Goal: Task Accomplishment & Management: Use online tool/utility

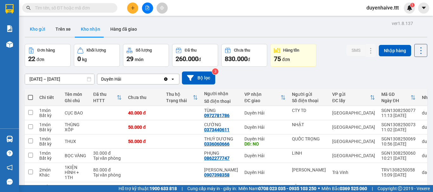
click at [39, 30] on button "Kho gửi" at bounding box center [38, 29] width 26 height 15
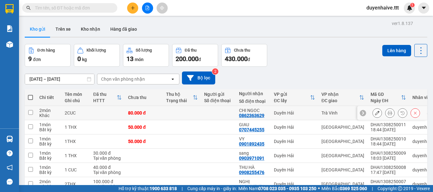
click at [32, 113] on input "checkbox" at bounding box center [30, 112] width 5 height 5
checkbox input "true"
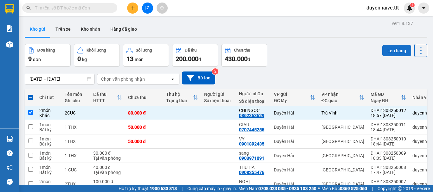
click at [393, 51] on button "Lên hàng" at bounding box center [396, 50] width 29 height 11
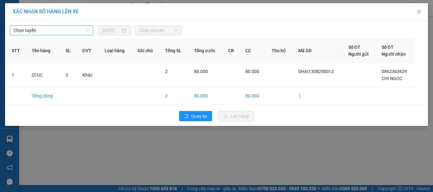
click at [36, 29] on span "Chọn tuyến" at bounding box center [52, 31] width 76 height 10
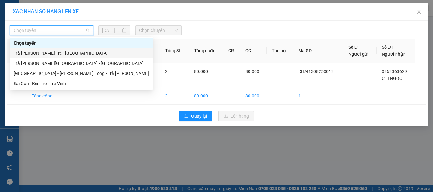
click at [33, 52] on div "Trà [PERSON_NAME] Tre - [GEOGRAPHIC_DATA]" at bounding box center [81, 53] width 135 height 7
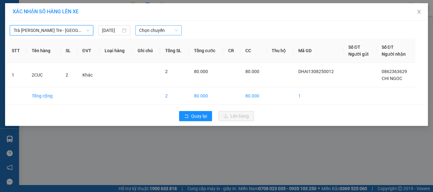
click at [157, 33] on span "Chọn chuyến" at bounding box center [158, 31] width 39 height 10
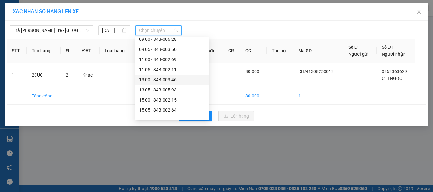
scroll to position [152, 0]
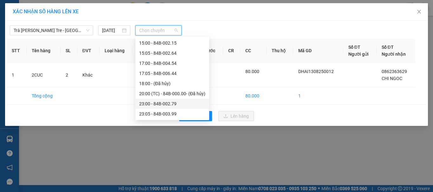
click at [155, 102] on div "23:00 - 84B-002.79" at bounding box center [172, 103] width 66 height 7
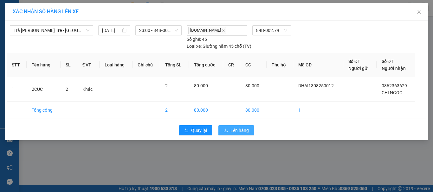
click at [233, 131] on span "Lên hàng" at bounding box center [239, 130] width 18 height 7
